Goal: Transaction & Acquisition: Obtain resource

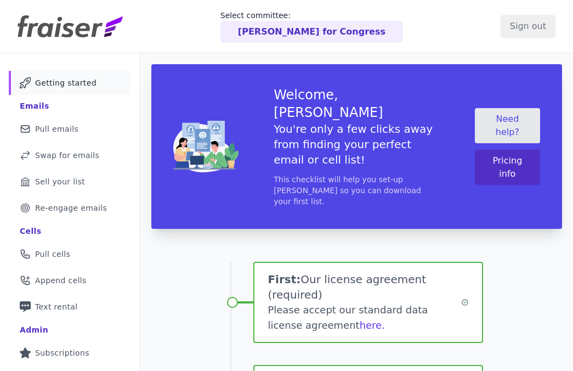
click at [332, 26] on p "[PERSON_NAME] for Congress" at bounding box center [311, 31] width 147 height 13
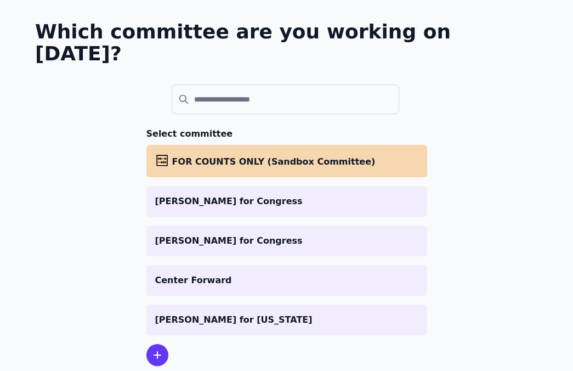
scroll to position [75, 0]
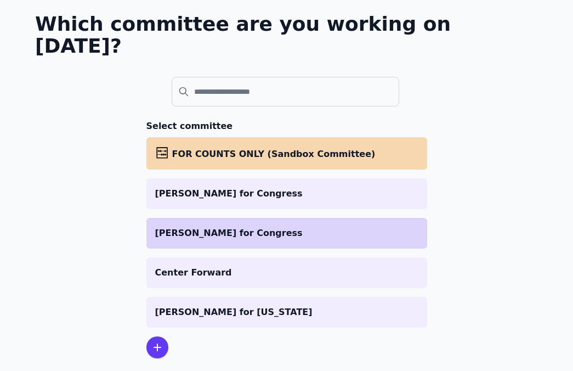
click at [223, 218] on li "[PERSON_NAME] for Congress" at bounding box center [286, 233] width 281 height 31
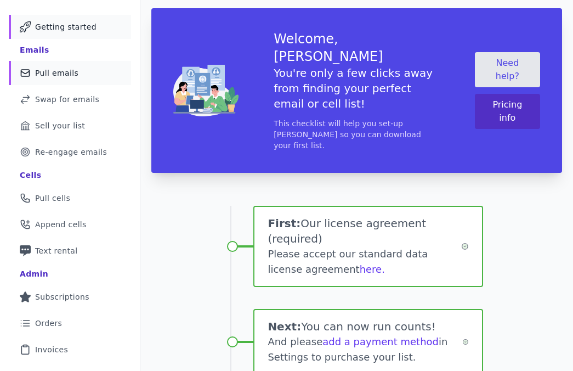
scroll to position [55, 0]
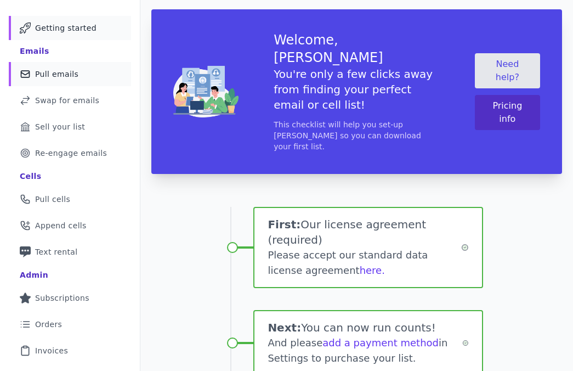
click at [52, 77] on span "Pull emails" at bounding box center [56, 74] width 43 height 11
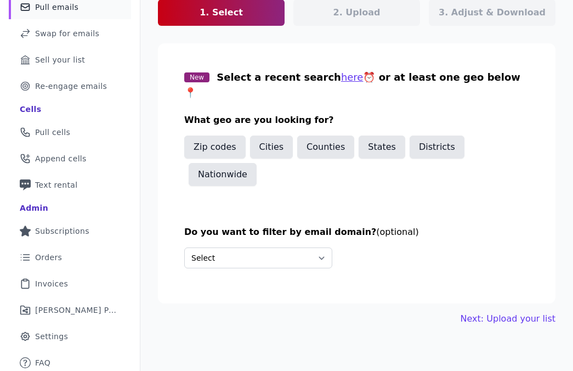
scroll to position [119, 0]
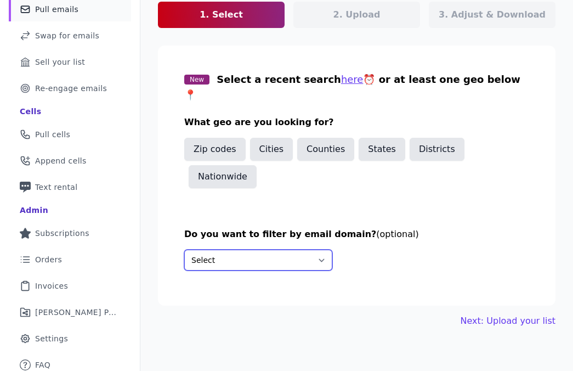
click at [261, 249] on select "Select Include only these domains Include none of these domains" at bounding box center [258, 259] width 148 height 21
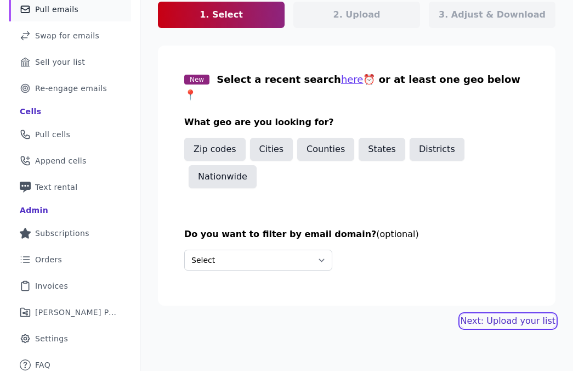
click at [484, 314] on button "Next: Upload your list" at bounding box center [507, 320] width 95 height 13
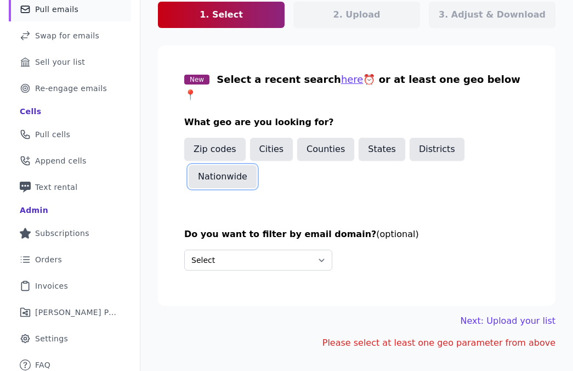
click at [230, 165] on button "Nationwide" at bounding box center [223, 176] width 68 height 23
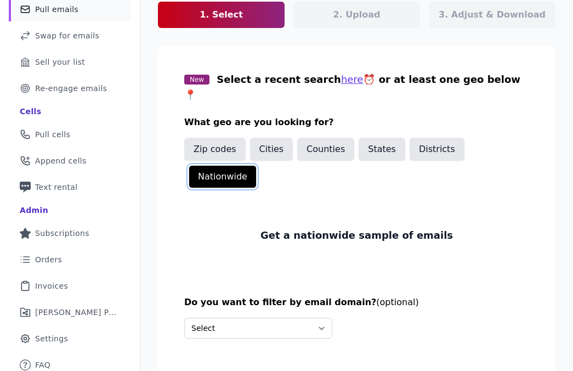
scroll to position [146, 0]
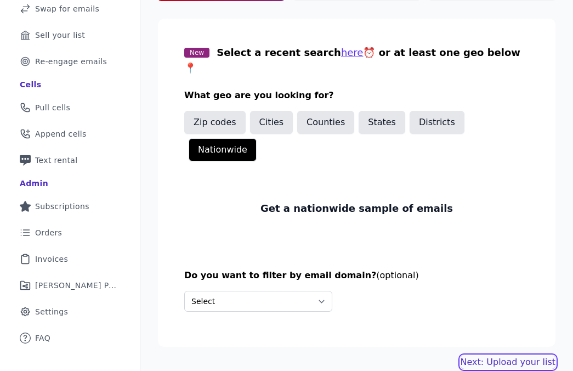
click at [525, 355] on link "Next: Upload your list" at bounding box center [507, 361] width 95 height 13
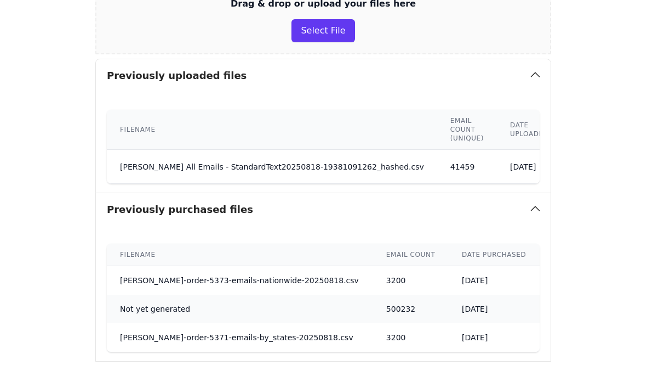
scroll to position [262, 168]
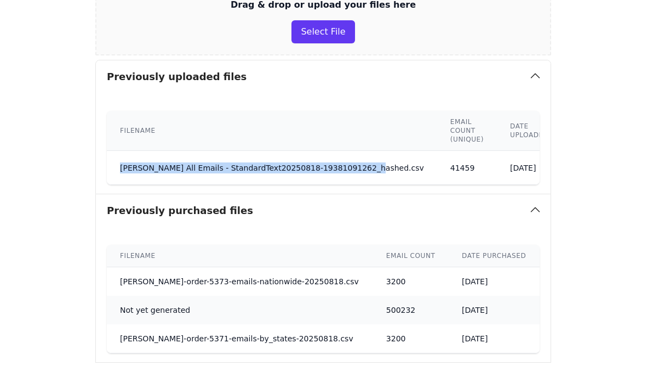
drag, startPoint x: 112, startPoint y: 167, endPoint x: 361, endPoint y: 171, distance: 248.9
click at [361, 171] on td "[PERSON_NAME] All Emails - StandardText20250818-19381091262_hashed.csv" at bounding box center [272, 168] width 331 height 34
click at [341, 154] on td "[PERSON_NAME] All Emails - StandardText20250818-19381091262_hashed.csv" at bounding box center [272, 168] width 331 height 34
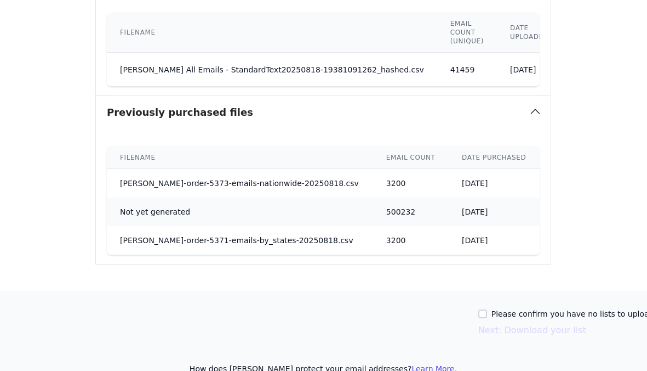
scroll to position [361, 168]
click at [487, 312] on input "Please confirm you have no lists to upload." at bounding box center [482, 313] width 9 height 9
checkbox input "true"
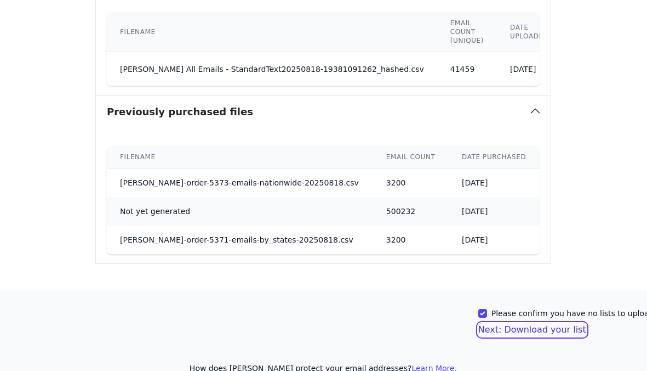
click at [506, 329] on button "Next: Download your list" at bounding box center [532, 329] width 108 height 13
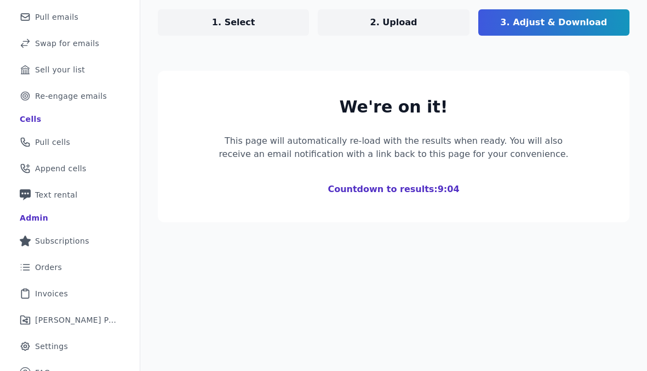
scroll to position [126, 0]
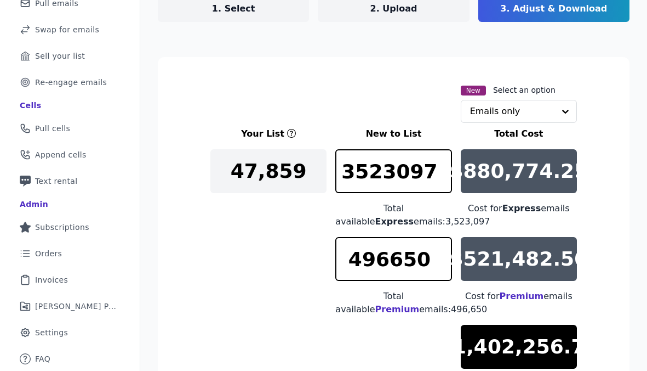
click at [218, 102] on div "New Select an option Emails only" at bounding box center [393, 102] width 367 height 39
click at [525, 99] on div "New Select an option Emails only" at bounding box center [519, 102] width 116 height 39
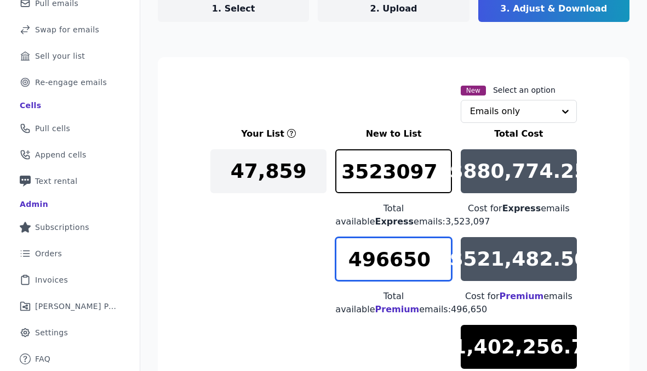
drag, startPoint x: 435, startPoint y: 254, endPoint x: 349, endPoint y: 244, distance: 86.6
click at [349, 244] on input "496650" at bounding box center [393, 259] width 116 height 44
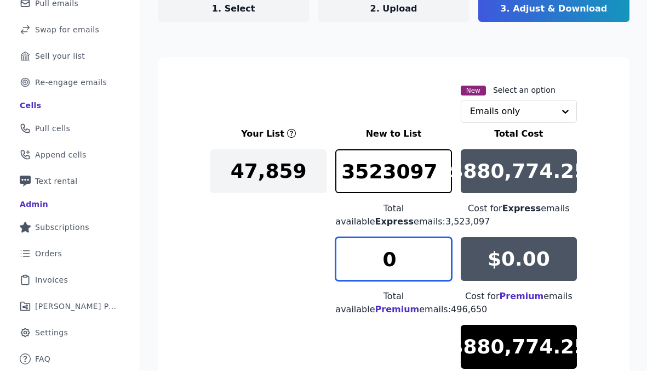
type input "0"
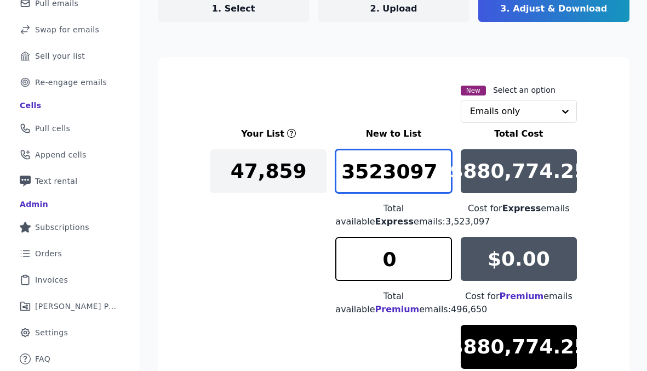
drag, startPoint x: 434, startPoint y: 175, endPoint x: 326, endPoint y: 172, distance: 107.5
click at [326, 172] on div "Your List New to List Total Cost 47,[PHONE_NUMBER] Total available Express emai…" at bounding box center [393, 265] width 367 height 276
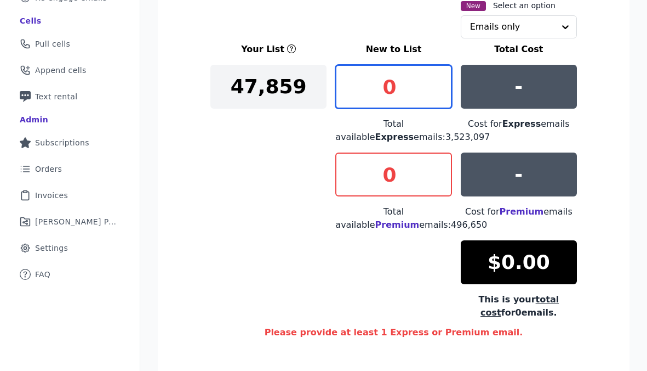
scroll to position [164, 0]
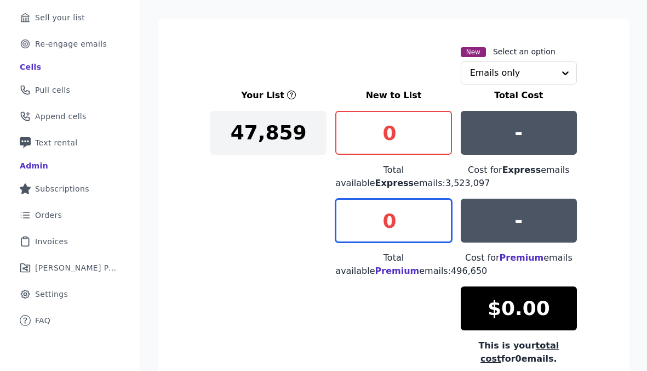
drag, startPoint x: 404, startPoint y: 219, endPoint x: 379, endPoint y: 218, distance: 24.7
click at [379, 218] on input "0" at bounding box center [393, 220] width 116 height 44
click at [367, 220] on input "0" at bounding box center [393, 220] width 116 height 44
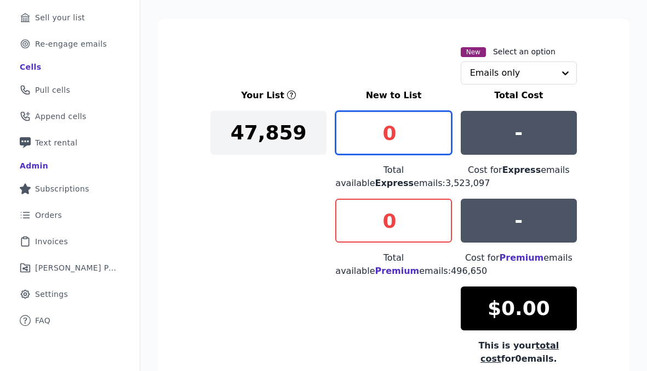
drag, startPoint x: 401, startPoint y: 135, endPoint x: 364, endPoint y: 130, distance: 36.5
click at [364, 130] on input "0" at bounding box center [393, 133] width 116 height 44
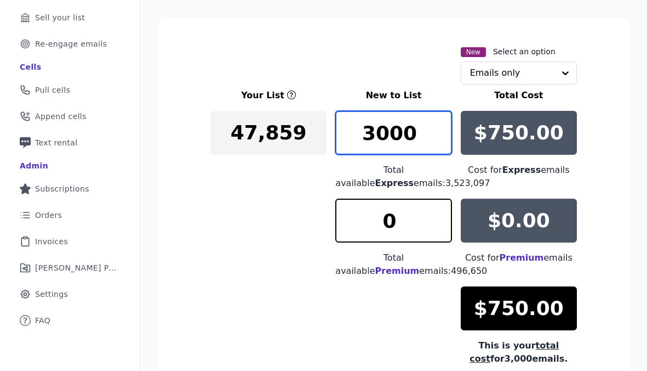
type input "3000"
click at [273, 193] on div "Your List New to List Total Cost 47,859 3000 Total available Express emails: 3,…" at bounding box center [393, 227] width 367 height 276
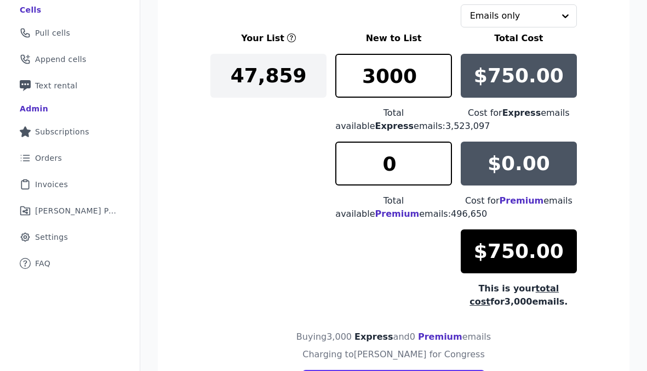
scroll to position [222, 0]
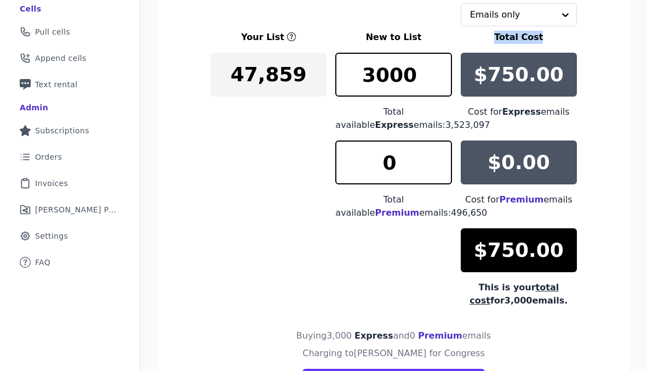
drag, startPoint x: 490, startPoint y: 35, endPoint x: 539, endPoint y: 36, distance: 49.3
click at [539, 36] on h3 "Total Cost" at bounding box center [519, 37] width 116 height 13
click at [416, 288] on div "Your List New to List Total Cost 47,859 3000 Total available Express emails: 3,…" at bounding box center [393, 169] width 367 height 276
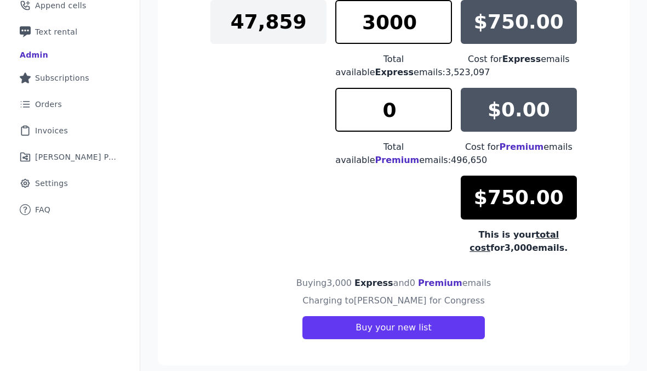
scroll to position [287, 0]
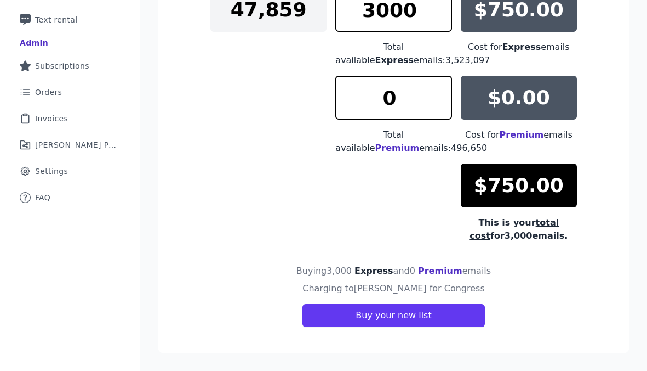
click at [420, 143] on span "Premium" at bounding box center [397, 148] width 44 height 10
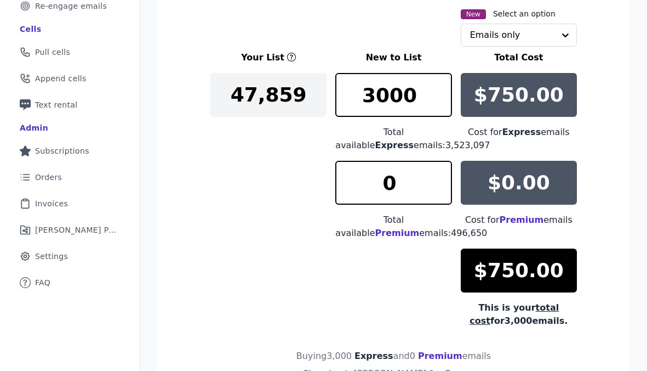
scroll to position [218, 0]
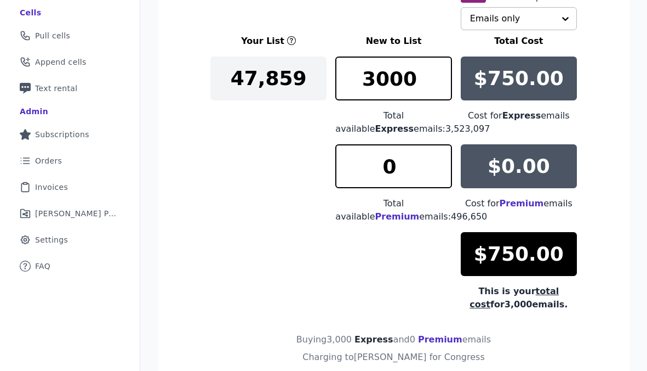
click at [518, 17] on input "text" at bounding box center [512, 19] width 84 height 22
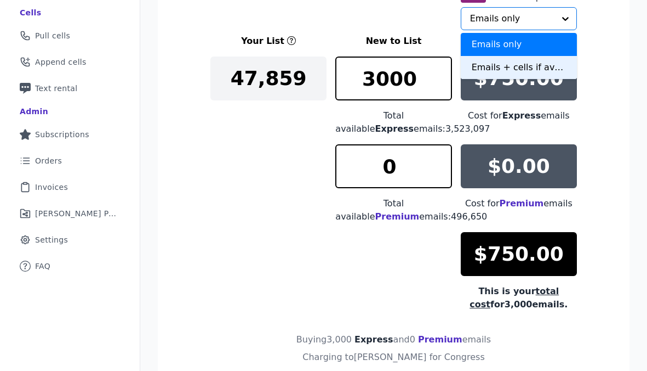
click at [518, 66] on div "Emails + cells if available" at bounding box center [519, 67] width 116 height 23
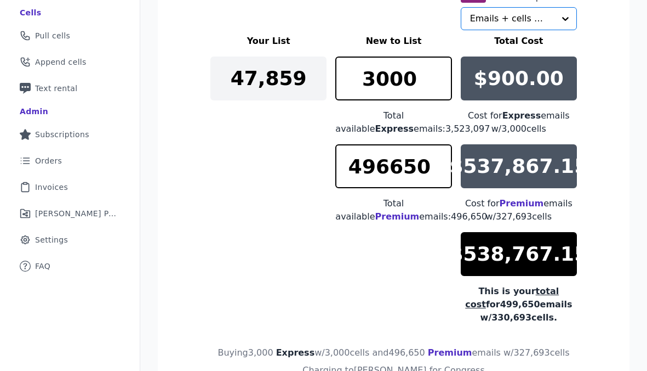
click at [491, 17] on input "text" at bounding box center [512, 19] width 84 height 22
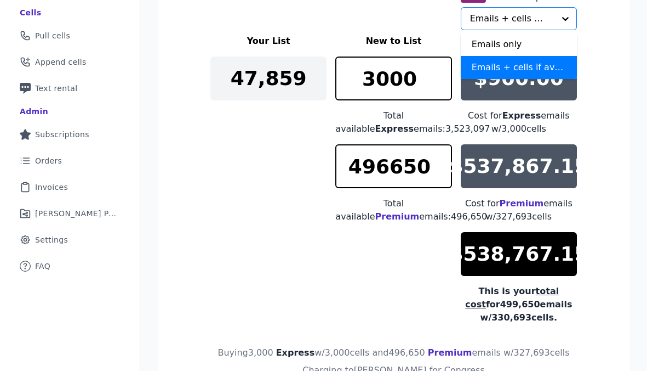
click at [413, 20] on div "New Select an option Emails only Emails + cells if available Option Emails + ce…" at bounding box center [393, 10] width 367 height 39
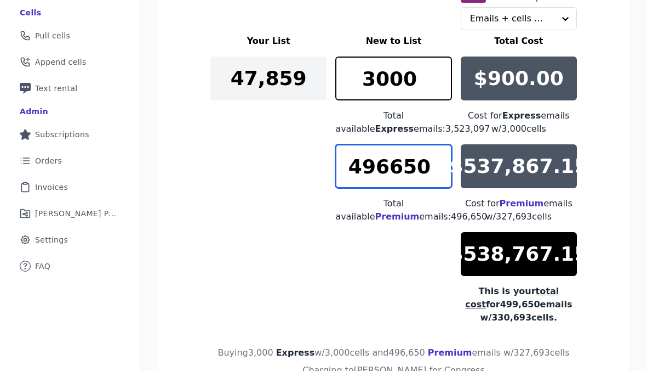
drag, startPoint x: 426, startPoint y: 159, endPoint x: 338, endPoint y: 152, distance: 89.0
click at [337, 152] on input "496650" at bounding box center [393, 166] width 116 height 44
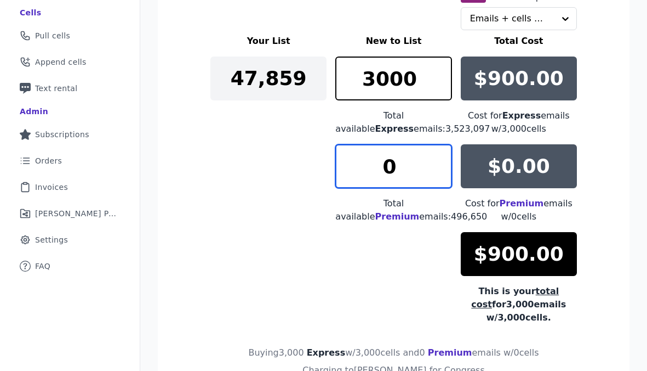
type input "0"
click at [444, 128] on div "Total available Express emails: 3,523,097" at bounding box center [393, 122] width 116 height 26
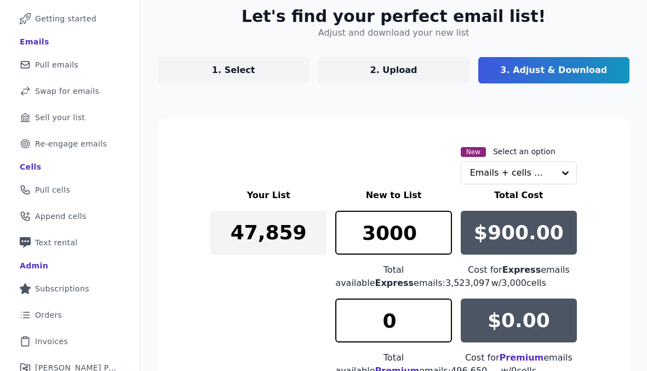
scroll to position [39, 0]
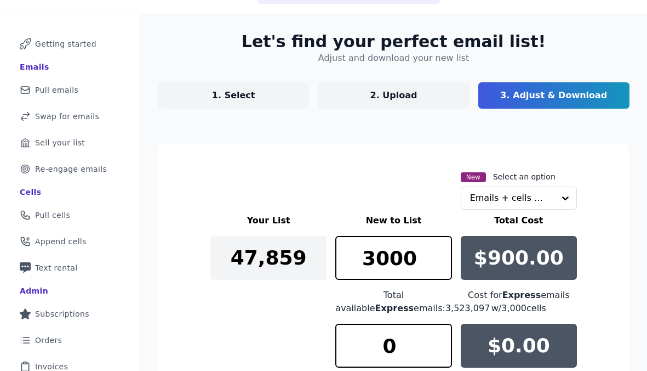
click at [227, 98] on p "1. Select" at bounding box center [233, 95] width 43 height 13
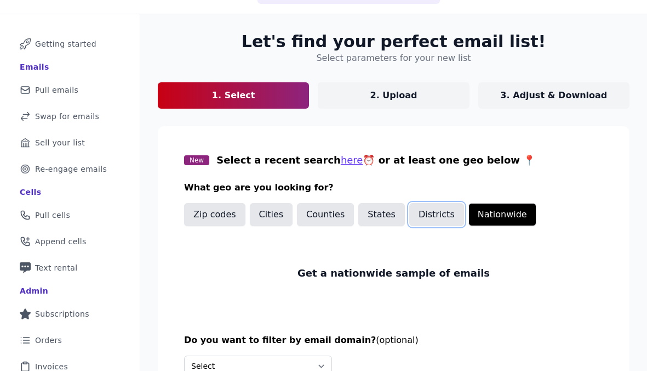
click at [443, 213] on button "Districts" at bounding box center [436, 214] width 55 height 23
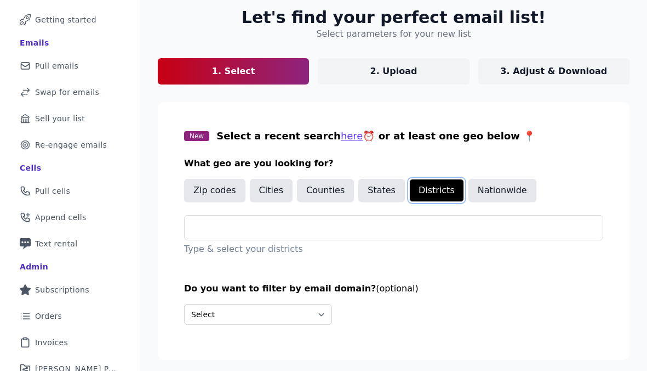
scroll to position [67, 0]
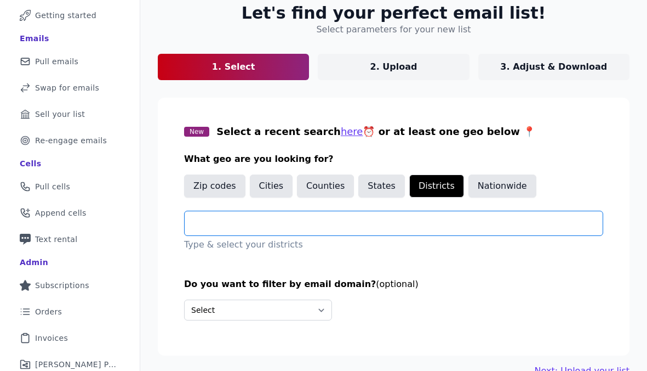
click at [442, 221] on input "text" at bounding box center [397, 222] width 409 height 13
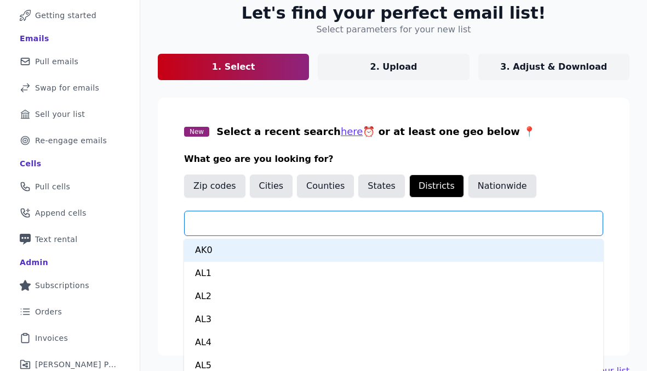
scroll to position [103, 0]
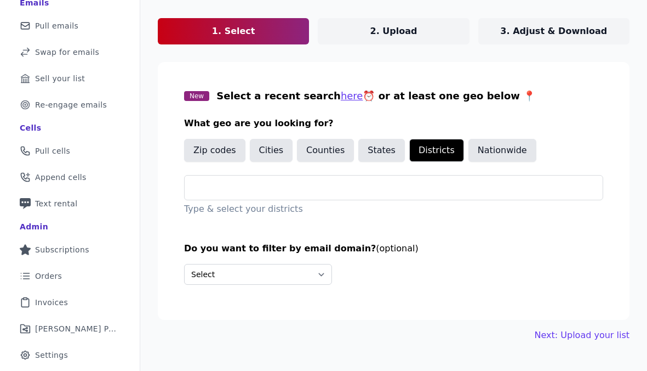
click at [328, 114] on div "New Select a recent search here ⏰ or at least one geo below 📍 What geo are you …" at bounding box center [393, 151] width 419 height 127
click at [514, 32] on p "3. Adjust & Download" at bounding box center [553, 31] width 107 height 13
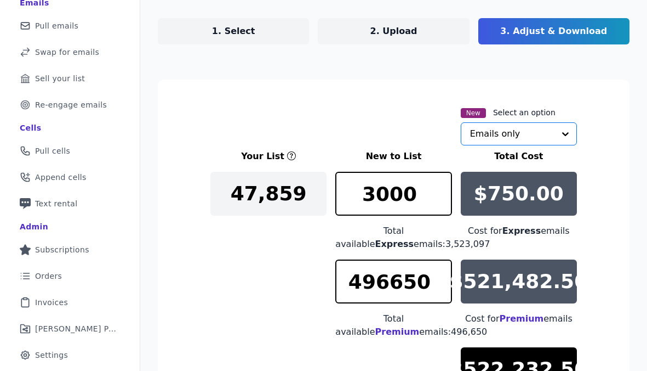
click at [486, 140] on input "text" at bounding box center [512, 134] width 84 height 22
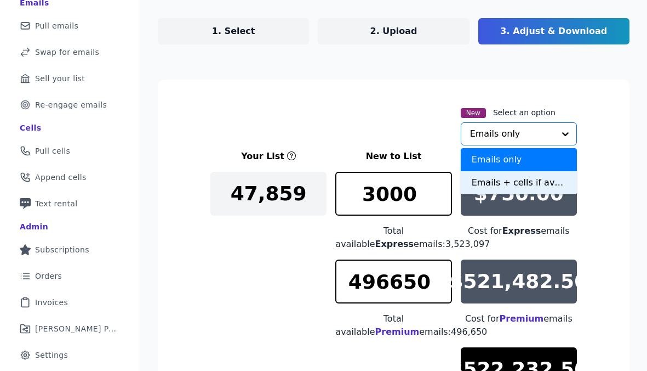
click at [493, 180] on div "Emails + cells if available" at bounding box center [519, 182] width 116 height 23
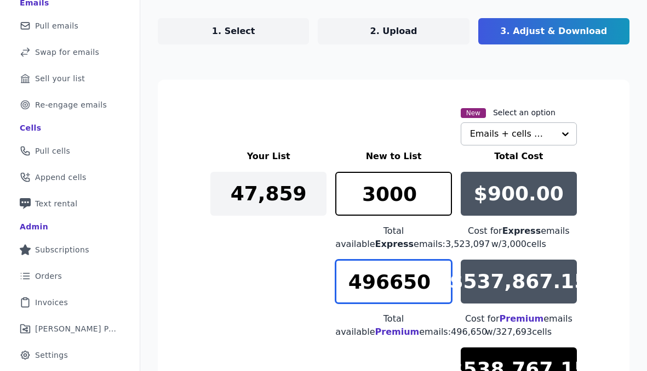
drag, startPoint x: 430, startPoint y: 284, endPoint x: 339, endPoint y: 278, distance: 91.7
click at [336, 279] on input "496650" at bounding box center [393, 281] width 116 height 44
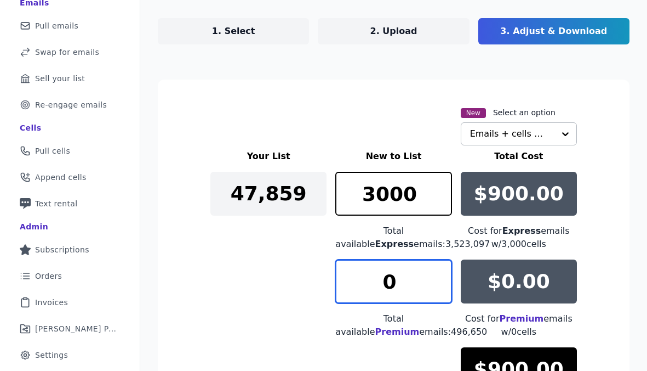
type input "0"
click at [272, 257] on div "Your List New to List Total Cost 47,859 3000 Total available Express emails: 3,…" at bounding box center [393, 294] width 367 height 289
